Goal: Task Accomplishment & Management: Manage account settings

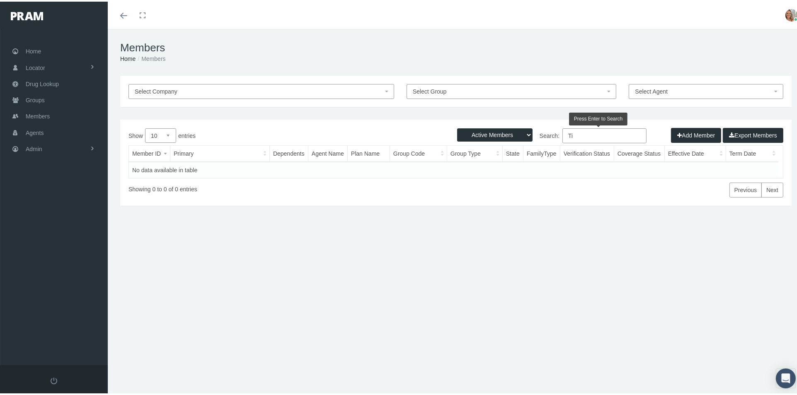
type input "T"
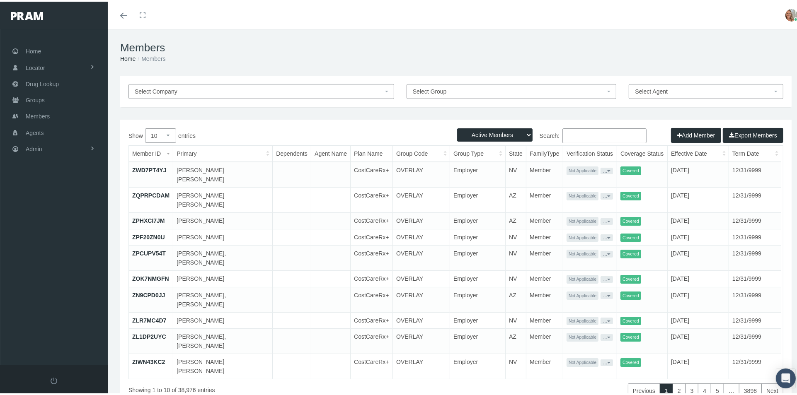
click at [785, 15] on img at bounding box center [791, 13] width 12 height 12
click at [773, 36] on link "Profile" at bounding box center [770, 41] width 61 height 16
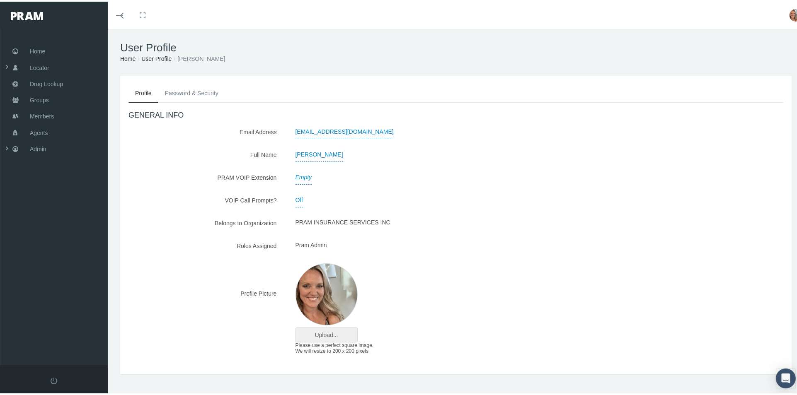
click at [322, 331] on input "file" at bounding box center [326, 334] width 61 height 14
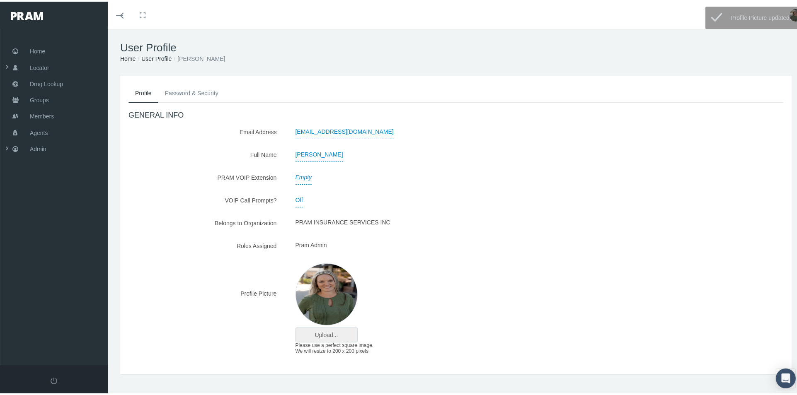
click at [310, 334] on input "file" at bounding box center [326, 334] width 61 height 14
type input "C:\fakepath\[PERSON_NAME] 2023-0091.jpg"
